Goal: Task Accomplishment & Management: Manage account settings

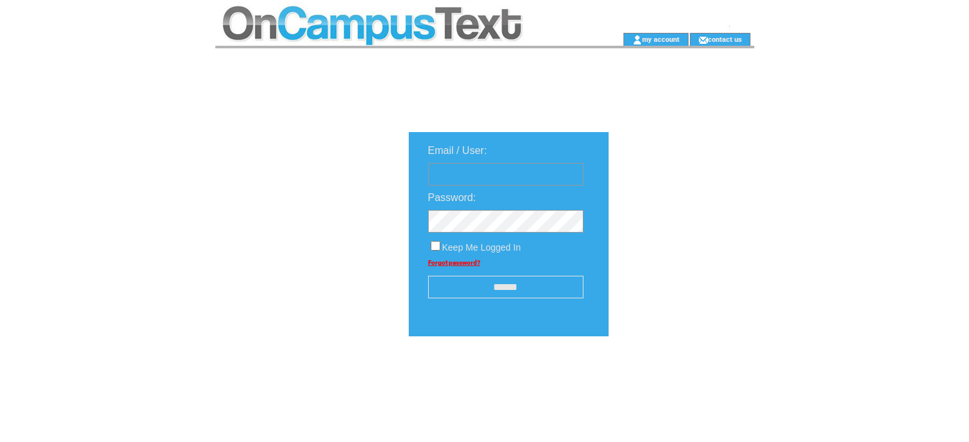
type input "**********"
click at [468, 172] on input "text" at bounding box center [505, 174] width 155 height 23
type input "**********"
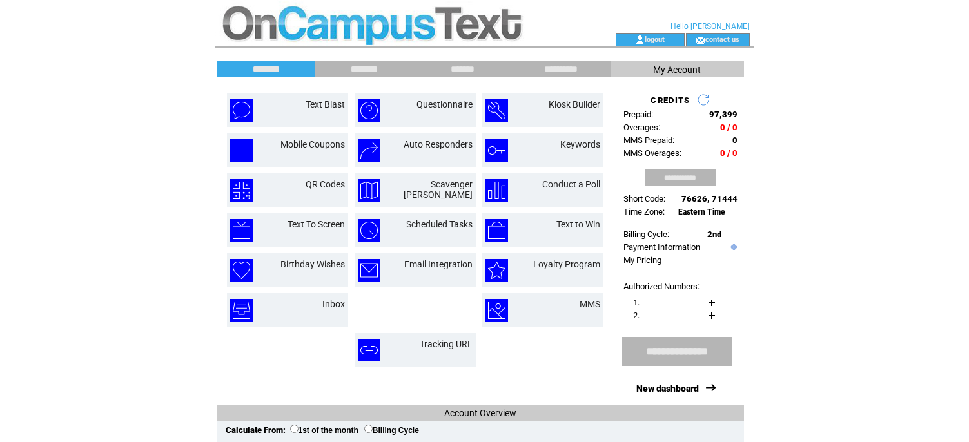
click at [360, 72] on input "********" at bounding box center [364, 69] width 97 height 11
